Goal: Communication & Community: Answer question/provide support

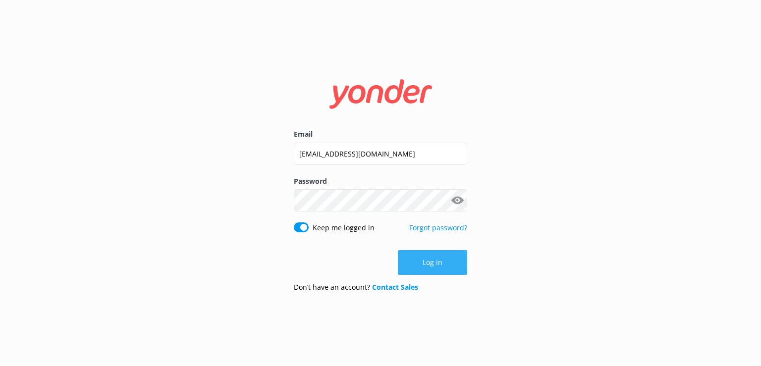
click at [422, 265] on button "Log in" at bounding box center [432, 262] width 69 height 25
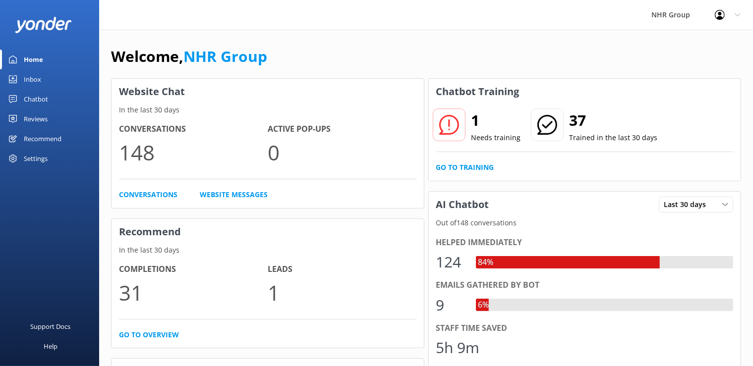
drag, startPoint x: 45, startPoint y: 78, endPoint x: 51, endPoint y: 73, distance: 7.4
click at [46, 77] on link "Inbox" at bounding box center [49, 79] width 99 height 20
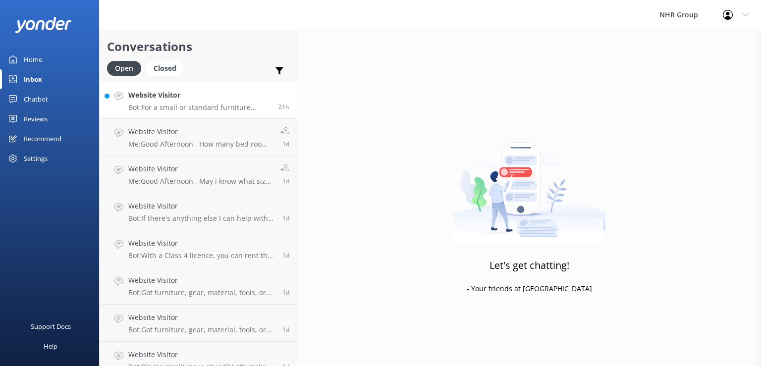
click at [189, 94] on h4 "Website Visitor" at bounding box center [199, 95] width 143 height 11
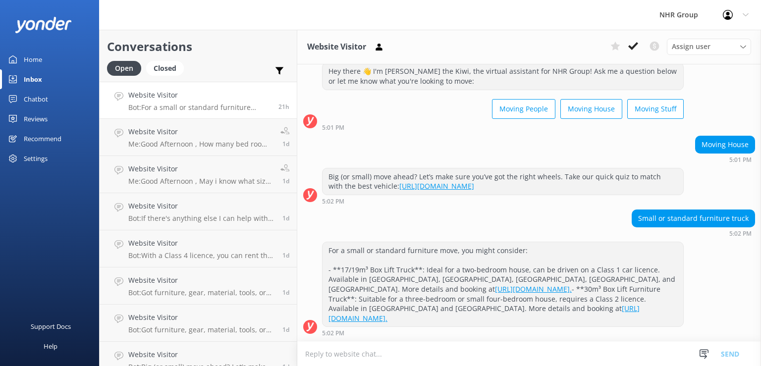
scroll to position [36, 0]
click at [411, 361] on textarea at bounding box center [529, 354] width 464 height 24
type textarea "w"
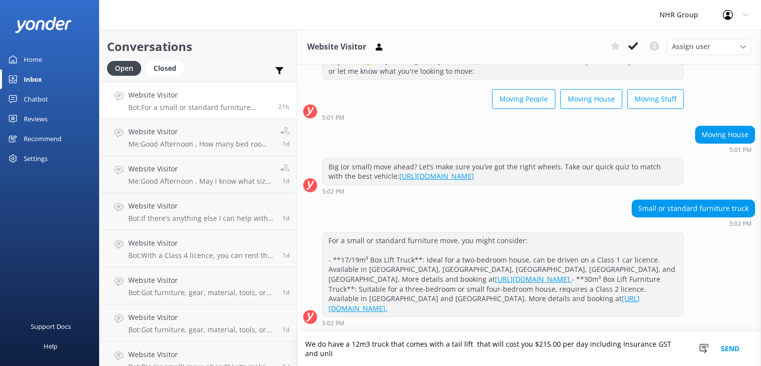
scroll to position [46, 0]
click at [338, 353] on textarea "We do have a 12m3 truck that comes with a tail lift that will cost you $215.00 …" at bounding box center [529, 349] width 464 height 34
click at [559, 357] on textarea "We do have a 12m3 truck that comes with a tail lift that will cost you $215.00 …" at bounding box center [529, 349] width 464 height 34
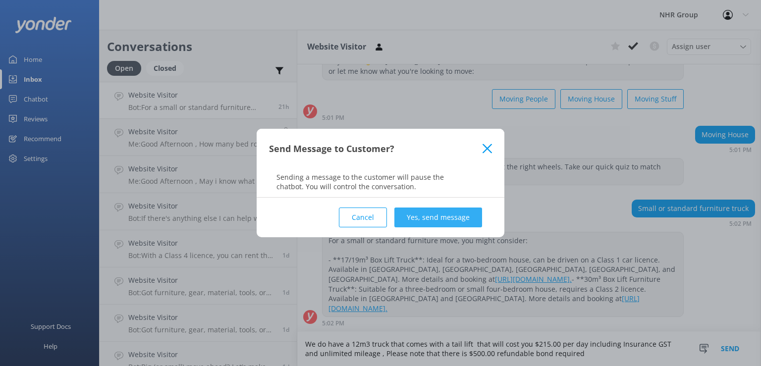
type textarea "We do have a 12m3 truck that comes with a tail lift that will cost you $215.00 …"
click at [441, 216] on button "Yes, send message" at bounding box center [439, 218] width 88 height 20
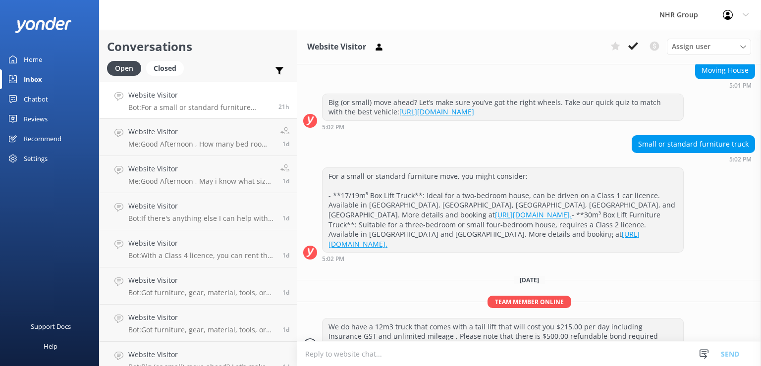
scroll to position [128, 0]
